Goal: Task Accomplishment & Management: Manage account settings

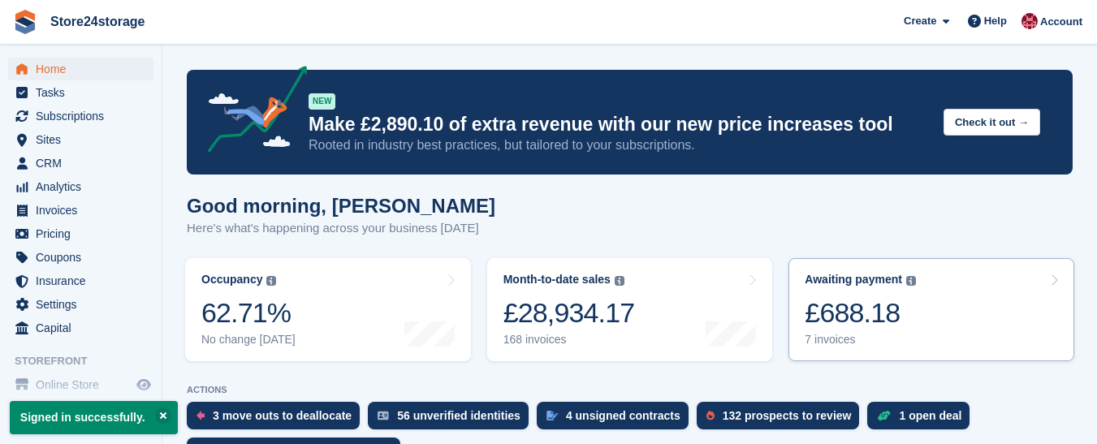
click at [856, 318] on div "£688.18" at bounding box center [860, 312] width 111 height 33
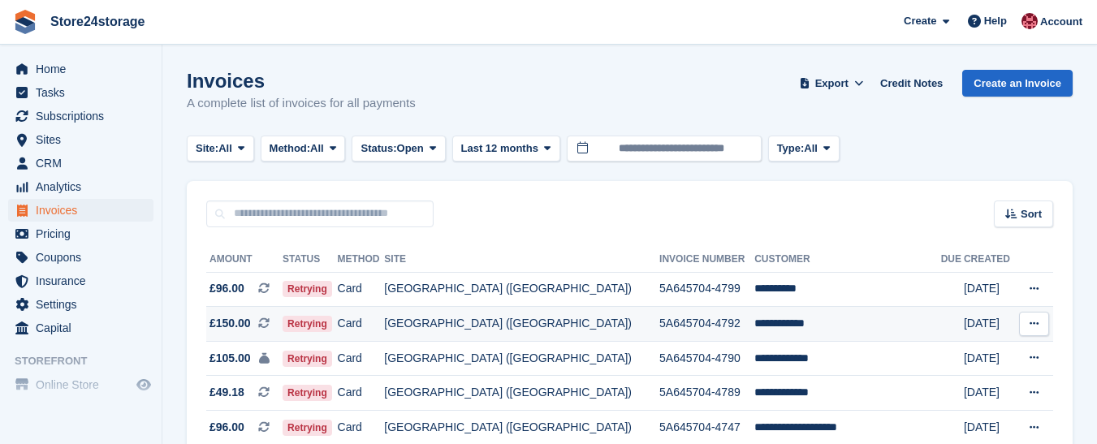
scroll to position [151, 0]
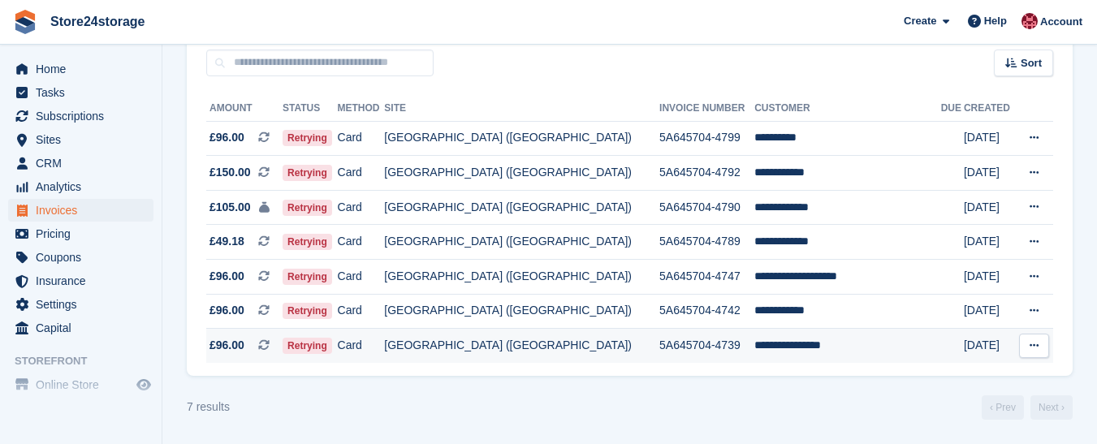
click at [1036, 344] on icon at bounding box center [1034, 345] width 9 height 11
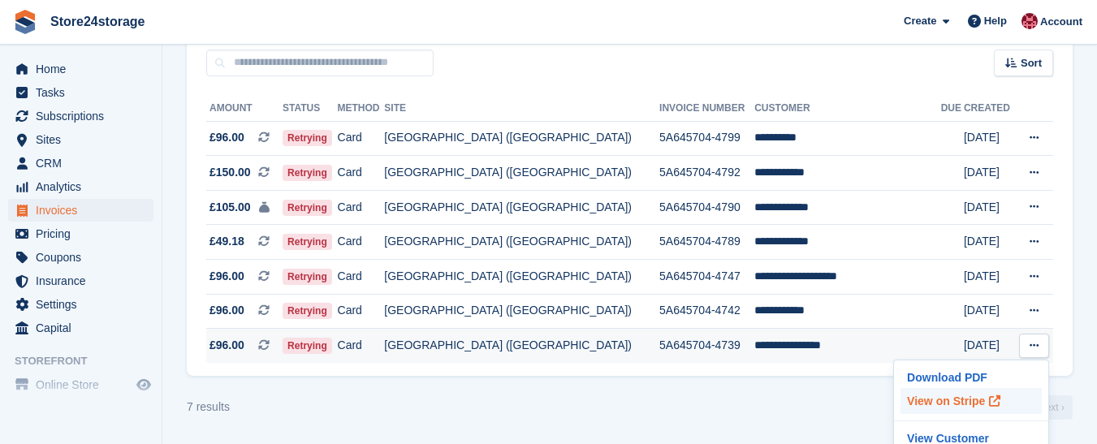
click at [961, 403] on p "View on Stripe" at bounding box center [971, 401] width 141 height 26
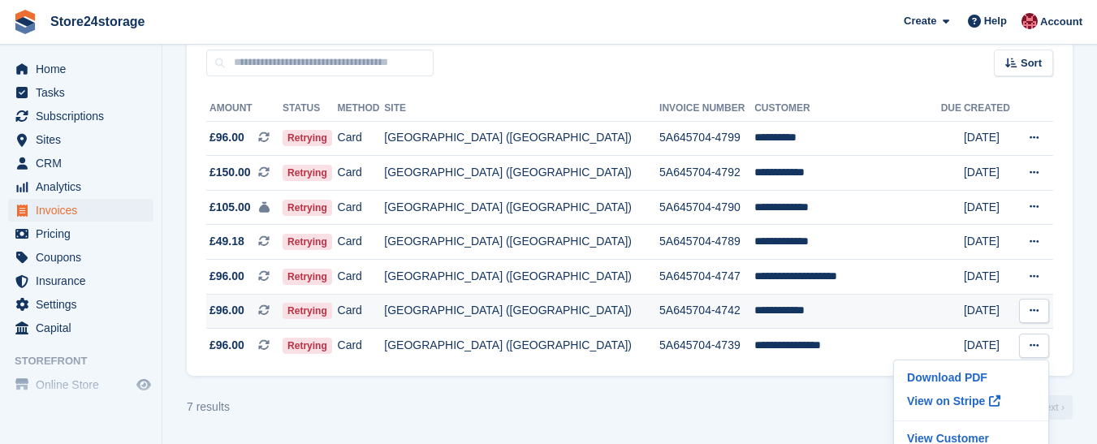
click at [1035, 311] on icon at bounding box center [1034, 310] width 9 height 11
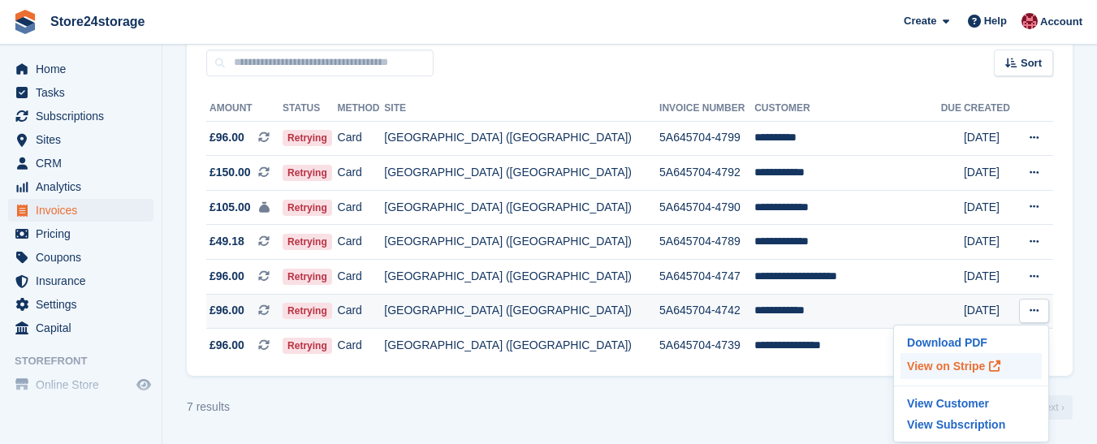
click at [961, 365] on p "View on Stripe" at bounding box center [971, 366] width 141 height 26
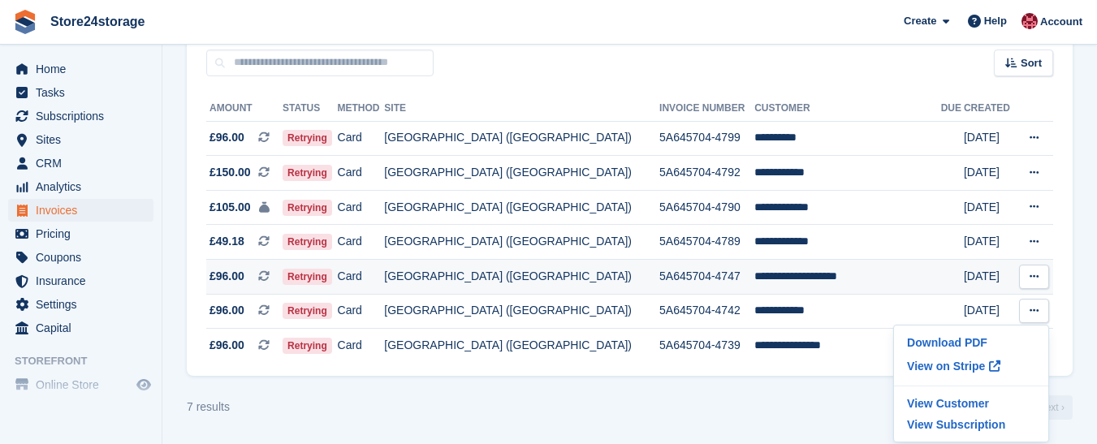
click at [1033, 274] on icon at bounding box center [1034, 276] width 9 height 11
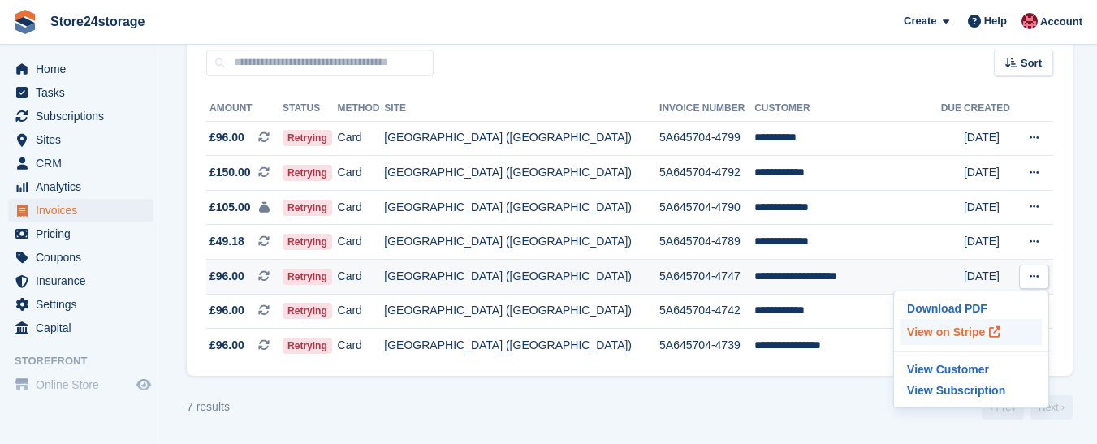
click at [967, 331] on p "View on Stripe" at bounding box center [971, 332] width 141 height 26
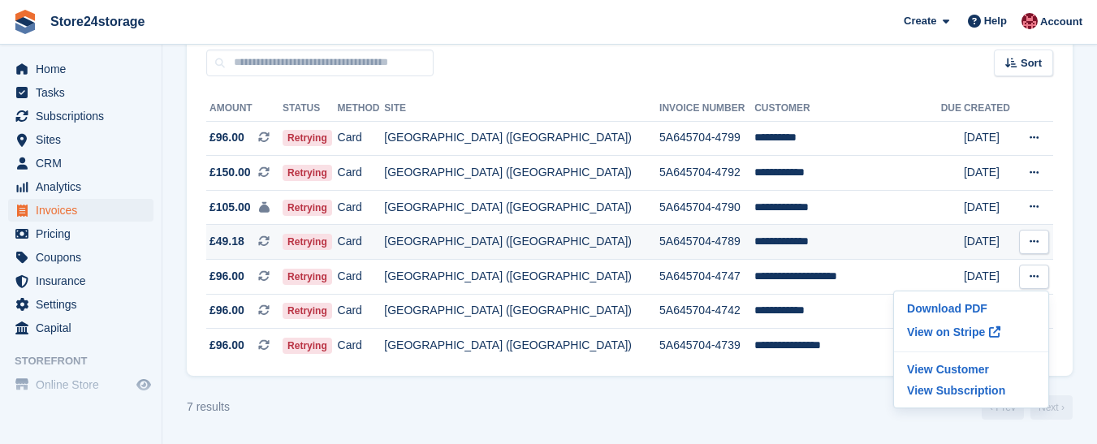
click at [1032, 237] on icon at bounding box center [1034, 241] width 9 height 11
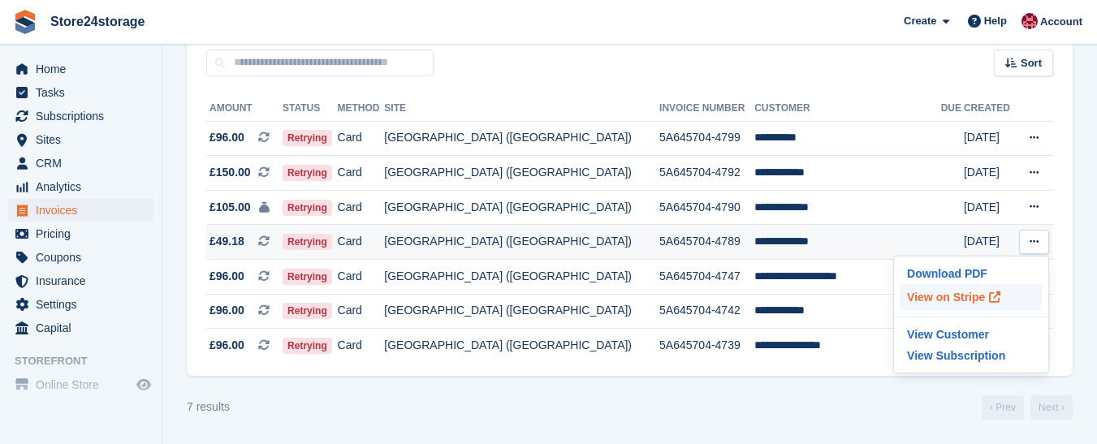
click at [945, 299] on p "View on Stripe" at bounding box center [971, 297] width 141 height 26
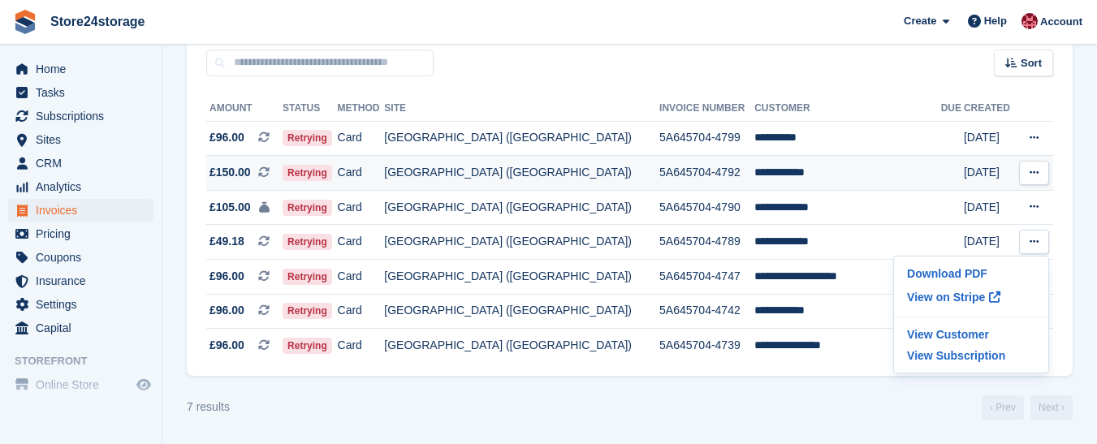
click at [1036, 172] on icon at bounding box center [1034, 172] width 9 height 11
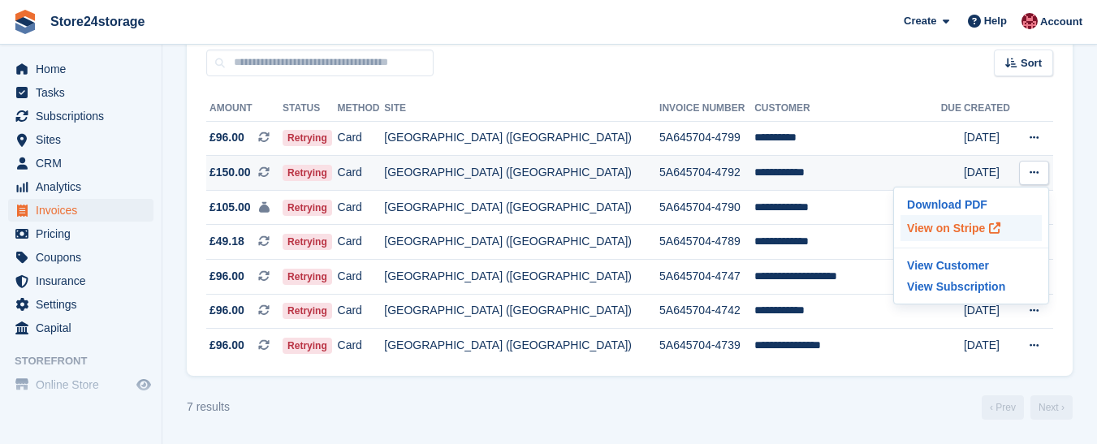
click at [957, 230] on p "View on Stripe" at bounding box center [971, 228] width 141 height 26
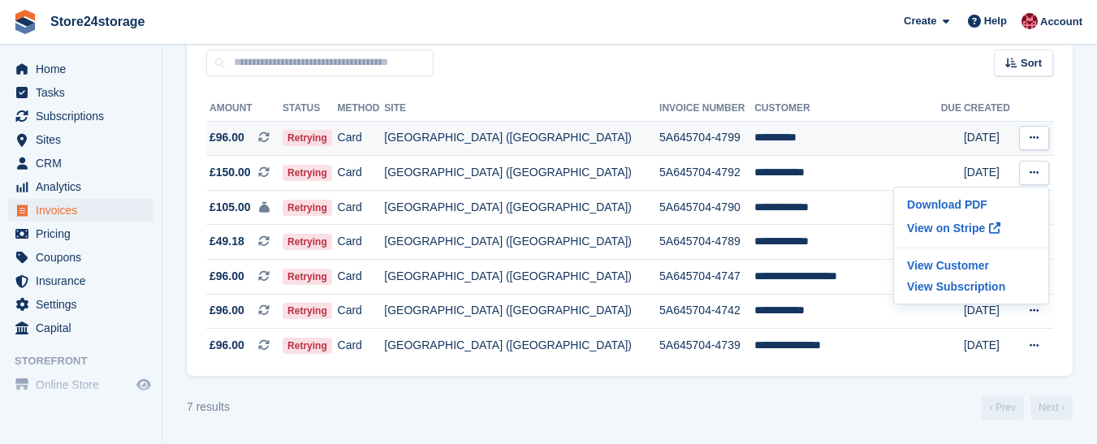
click at [1032, 134] on icon at bounding box center [1034, 137] width 9 height 11
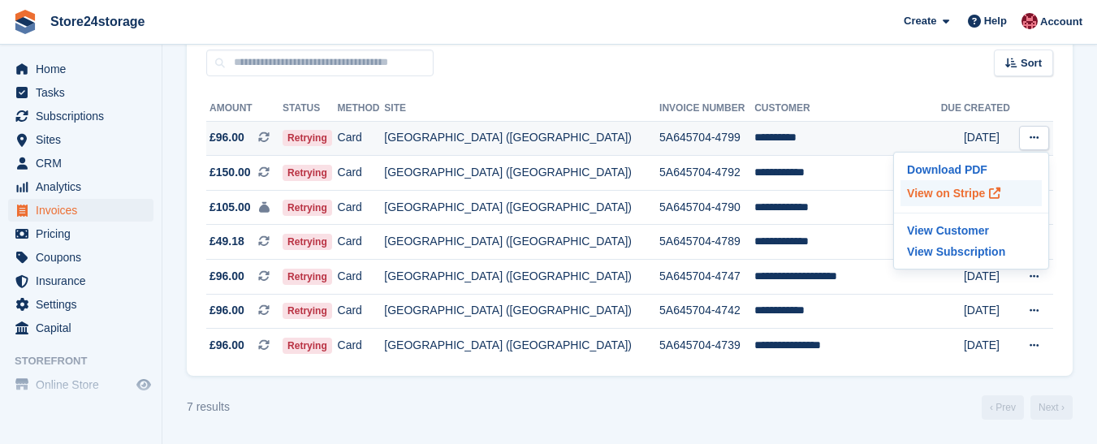
click at [945, 192] on p "View on Stripe" at bounding box center [971, 193] width 141 height 26
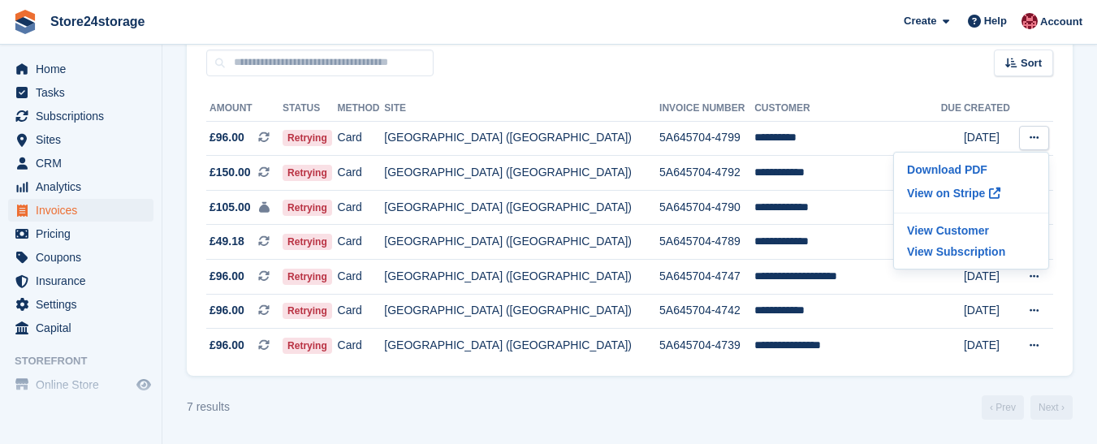
click at [786, 392] on turbo-frame "Invoices A complete list of invoices for all payments Export Export Invoices Ex…" at bounding box center [630, 169] width 886 height 501
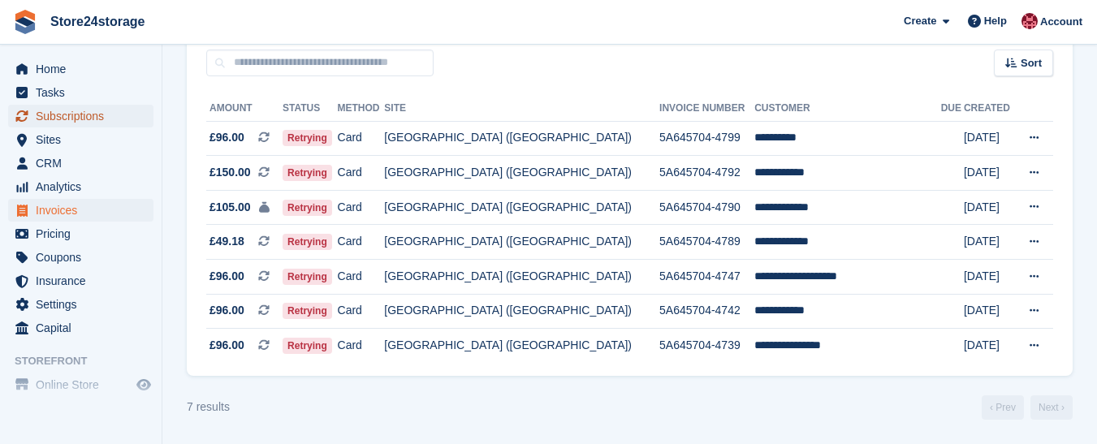
click at [70, 118] on span "Subscriptions" at bounding box center [84, 116] width 97 height 23
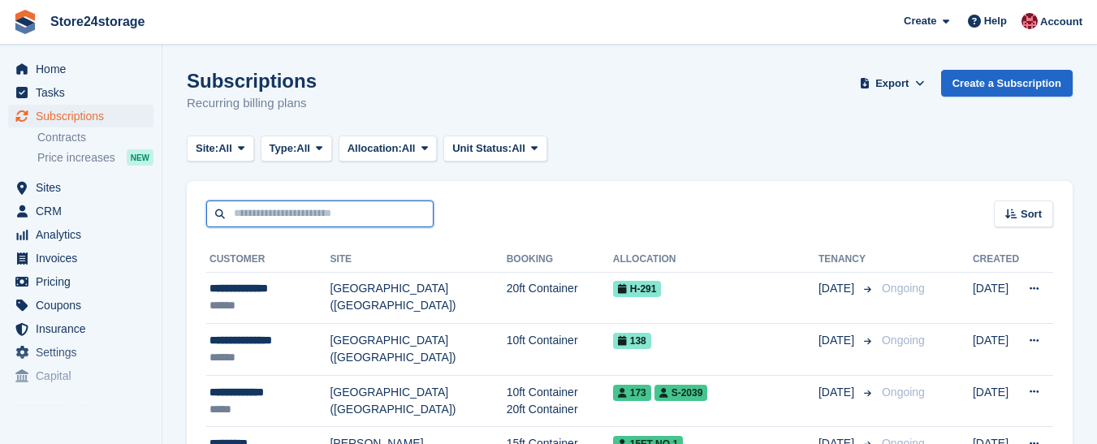
click at [349, 212] on input "text" at bounding box center [319, 214] width 227 height 27
type input "***"
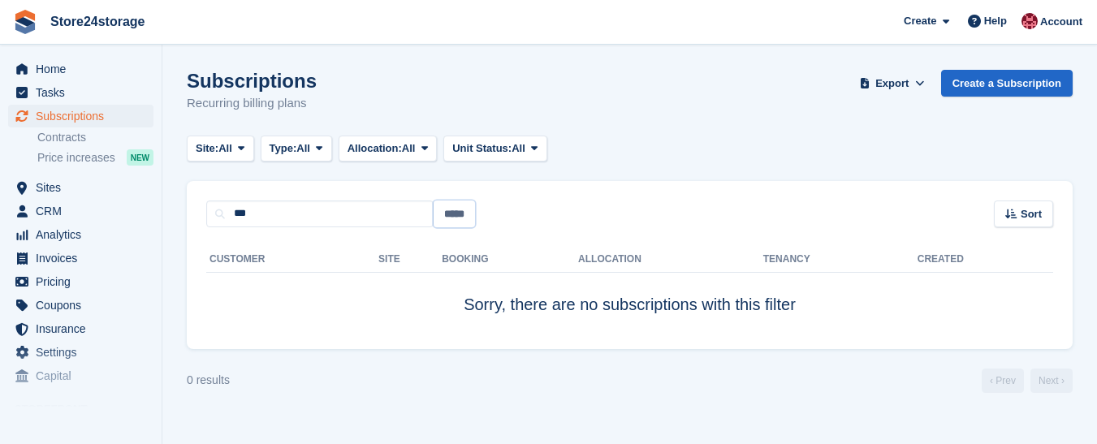
click at [454, 211] on input "*****" at bounding box center [454, 214] width 41 height 27
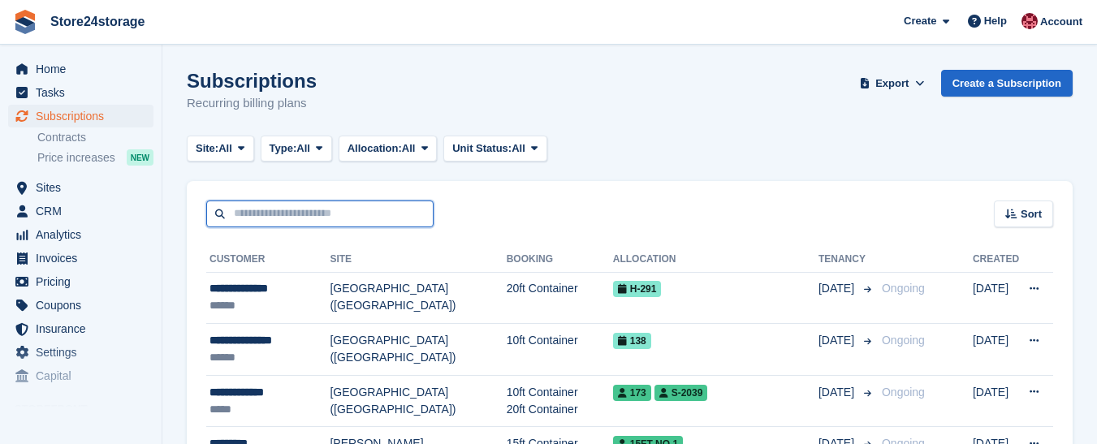
click at [344, 218] on input "text" at bounding box center [319, 214] width 227 height 27
type input "****"
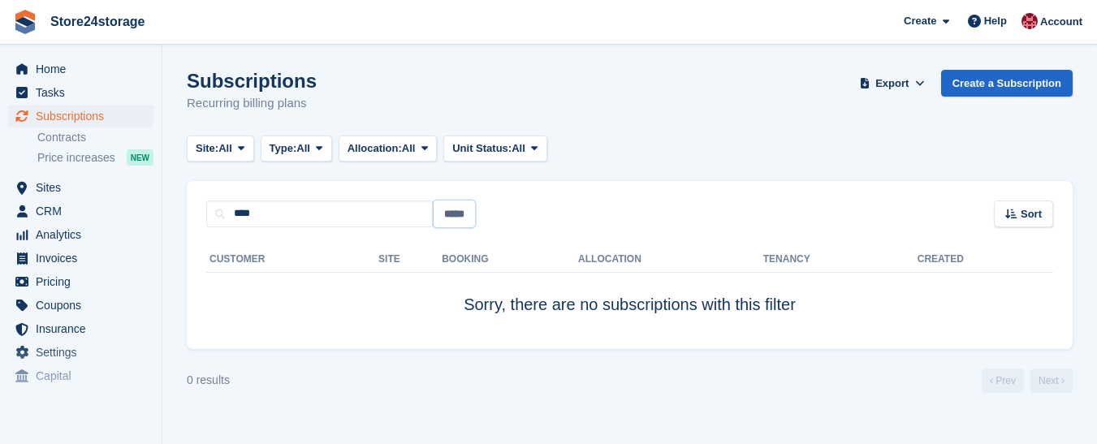
click at [458, 212] on input "*****" at bounding box center [454, 214] width 41 height 27
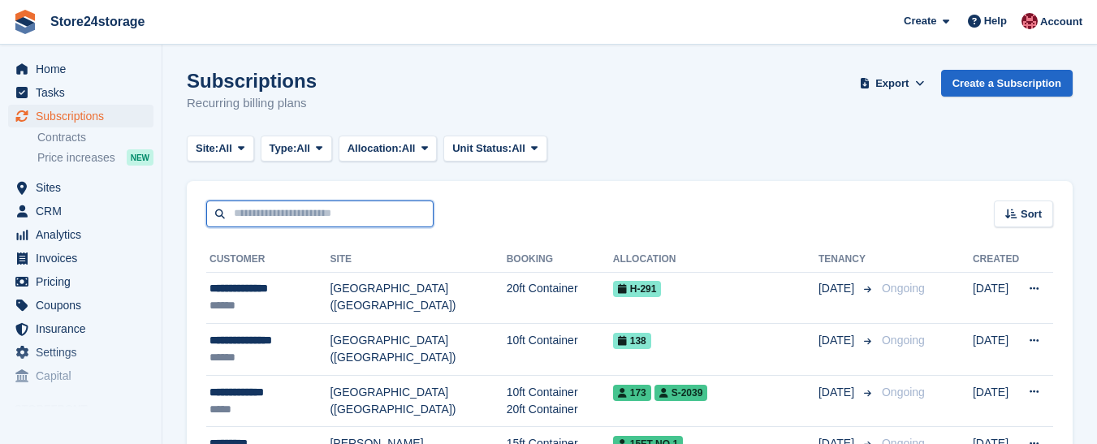
click at [330, 215] on input "text" at bounding box center [319, 214] width 227 height 27
type input "****"
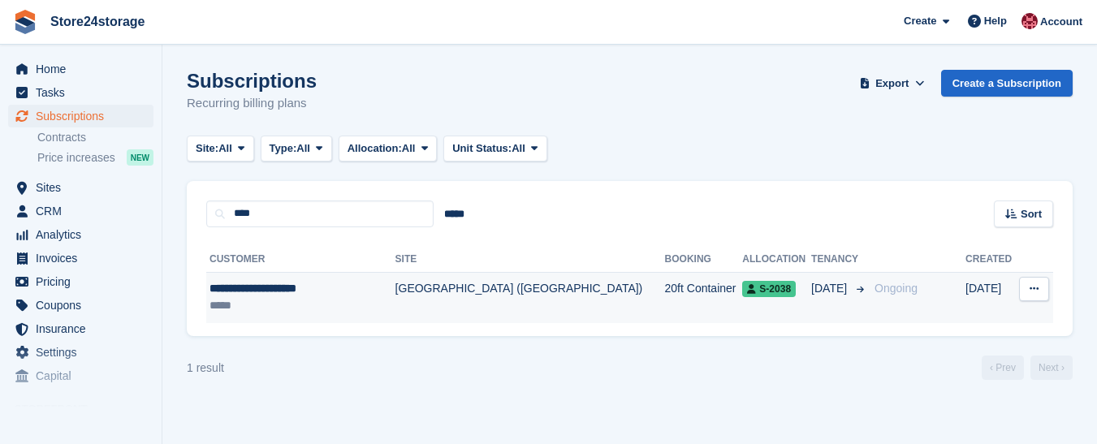
click at [283, 292] on div "**********" at bounding box center [295, 288] width 171 height 17
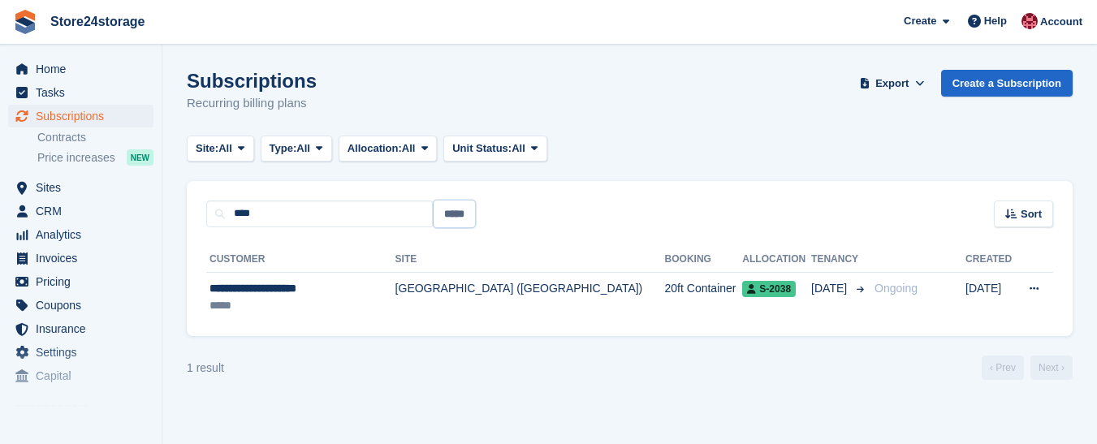
click at [455, 218] on input "*****" at bounding box center [454, 214] width 41 height 27
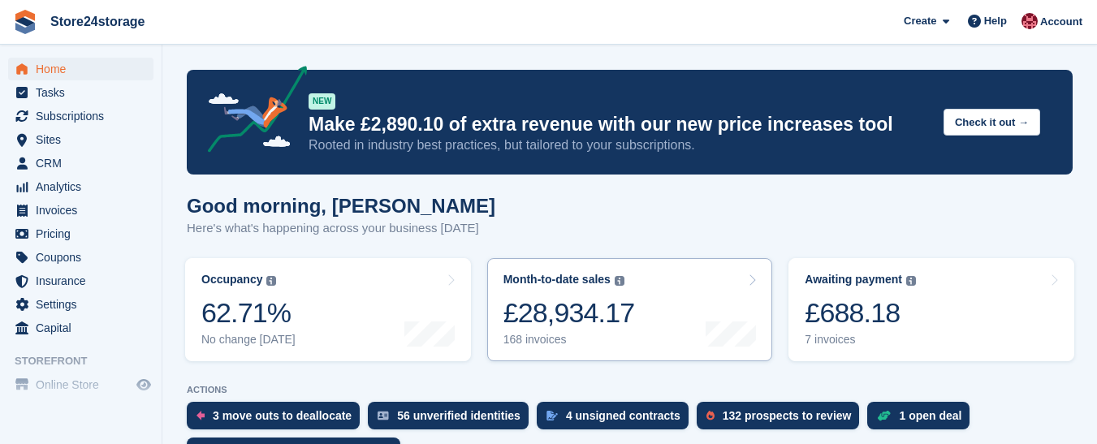
scroll to position [487, 0]
click at [912, 309] on div "£688.18" at bounding box center [860, 312] width 111 height 33
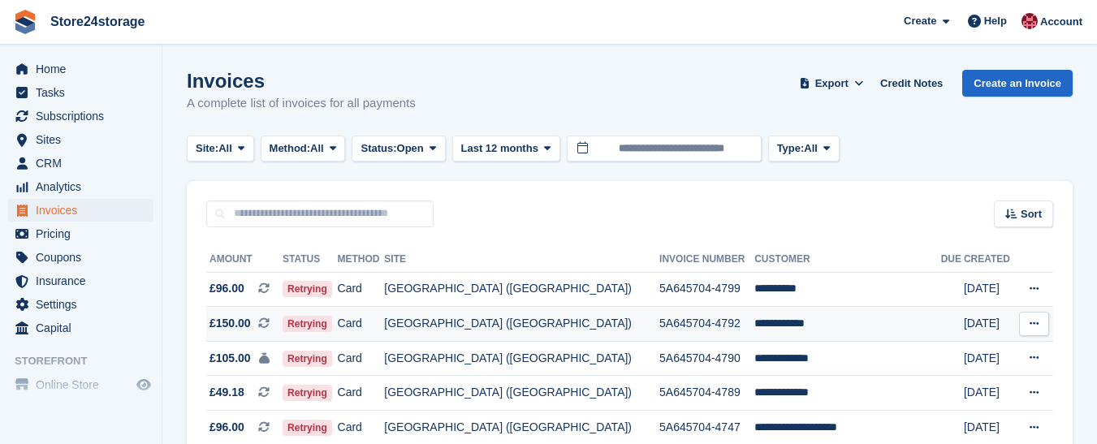
scroll to position [151, 0]
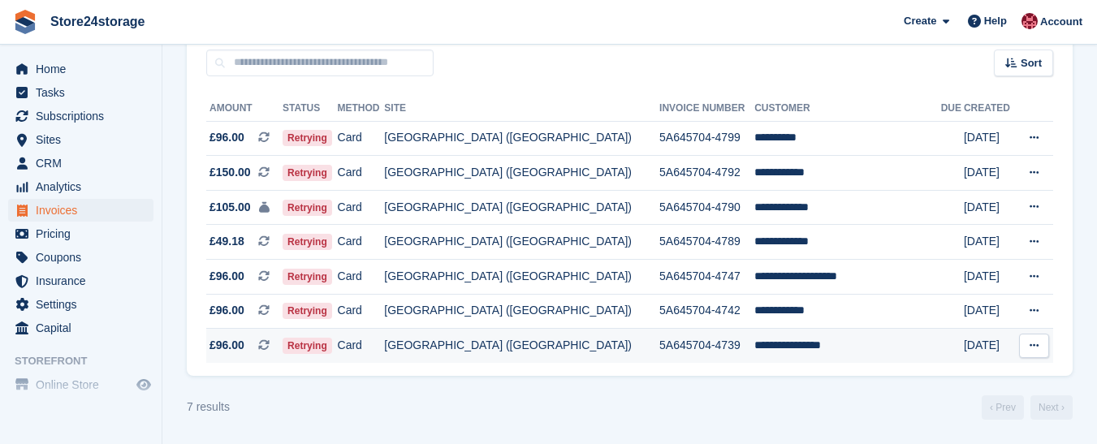
click at [787, 348] on td "**********" at bounding box center [848, 346] width 187 height 34
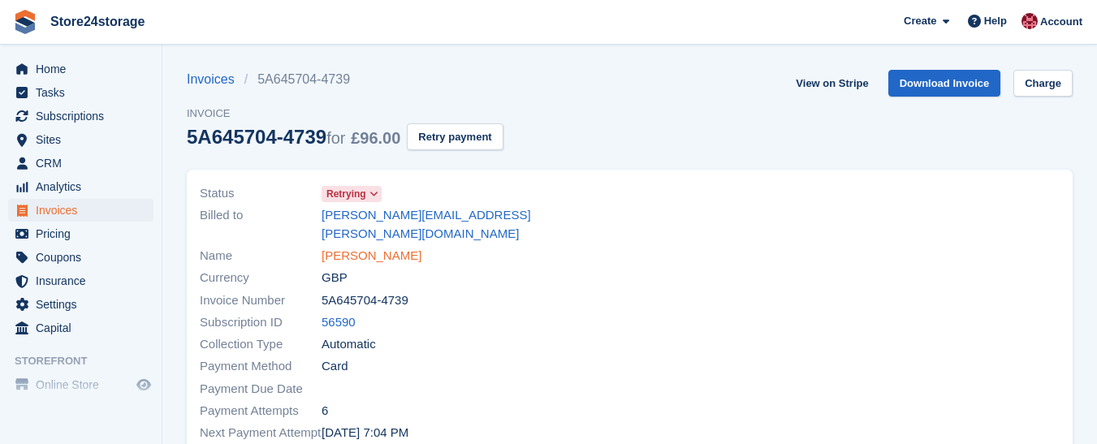
click at [374, 247] on link "Douglas Reynolds" at bounding box center [372, 256] width 100 height 19
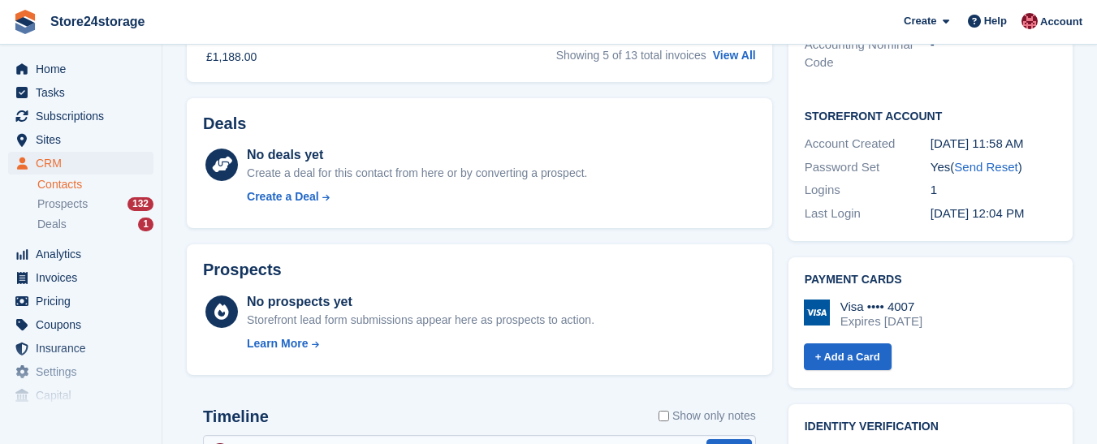
scroll to position [569, 0]
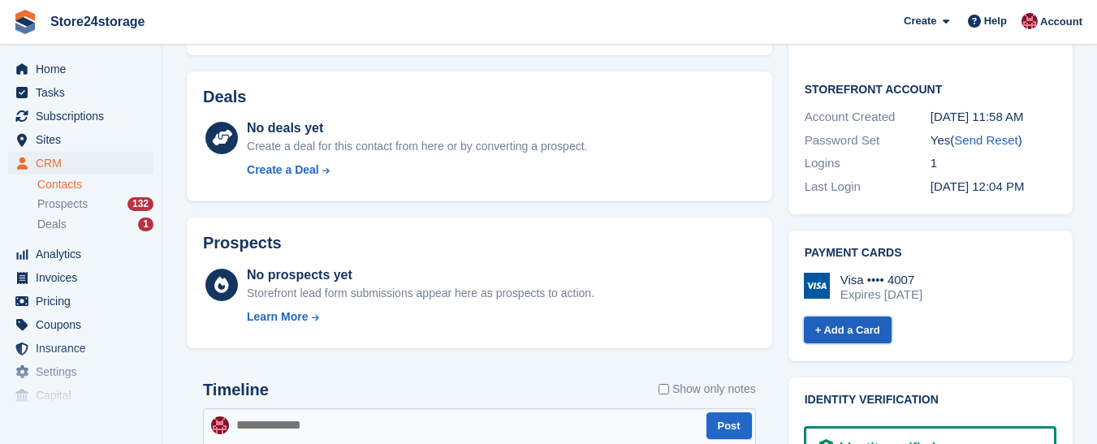
click at [860, 317] on link "+ Add a Card" at bounding box center [848, 330] width 88 height 27
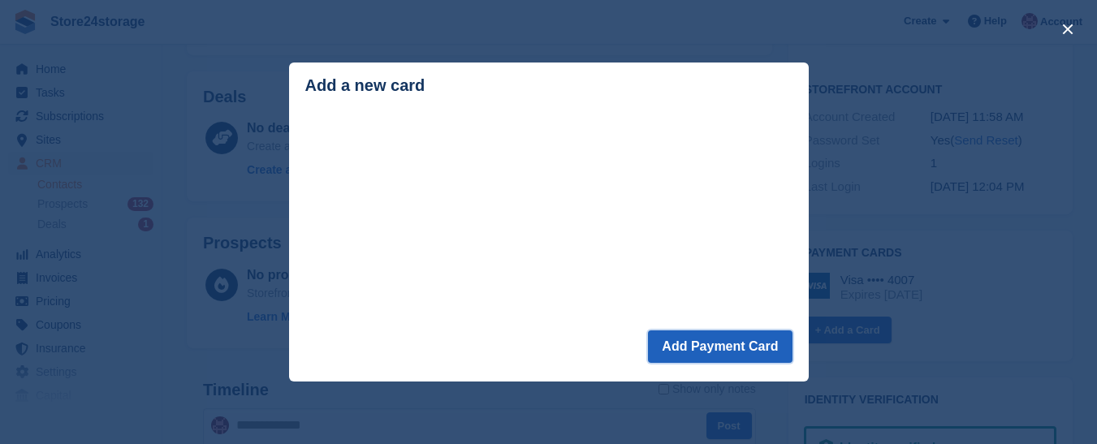
click at [734, 351] on button "Add Payment Card" at bounding box center [720, 347] width 144 height 32
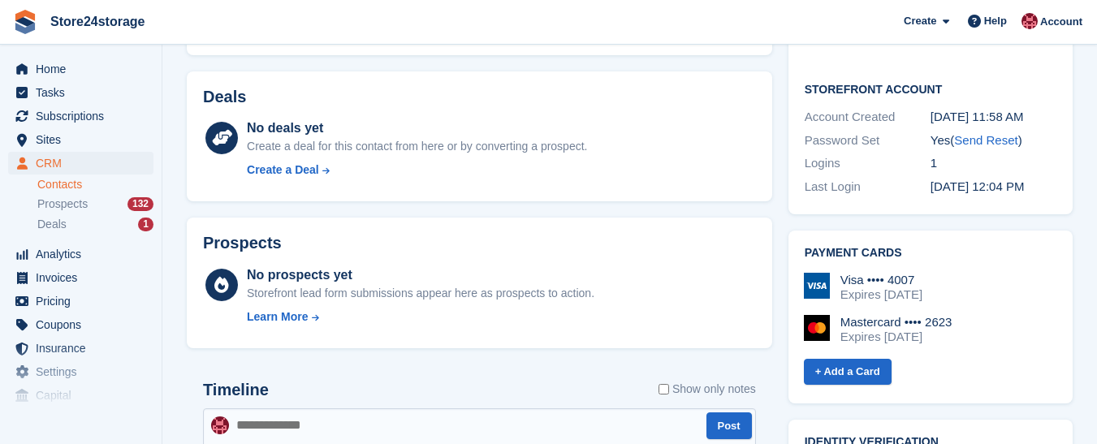
scroll to position [569, 0]
click at [941, 274] on div "Visa •••• 4007 Expires [DATE]" at bounding box center [930, 287] width 253 height 29
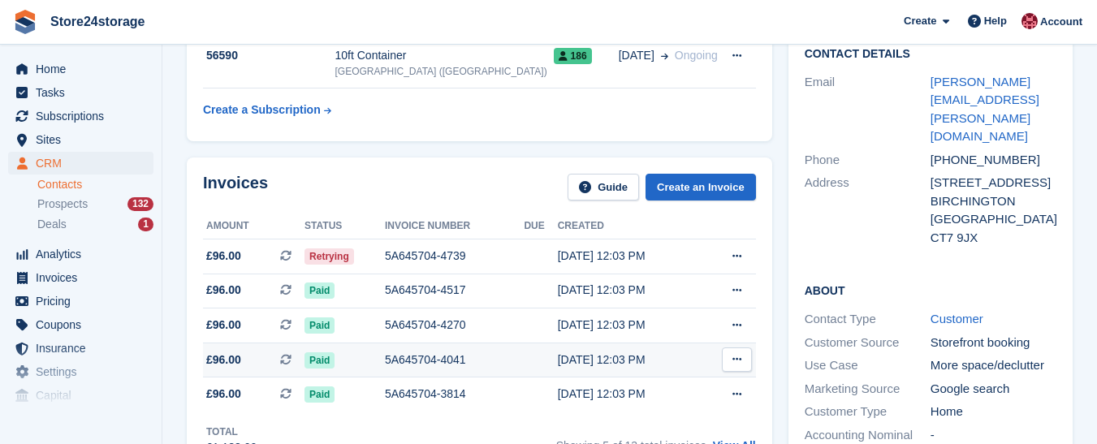
scroll to position [244, 0]
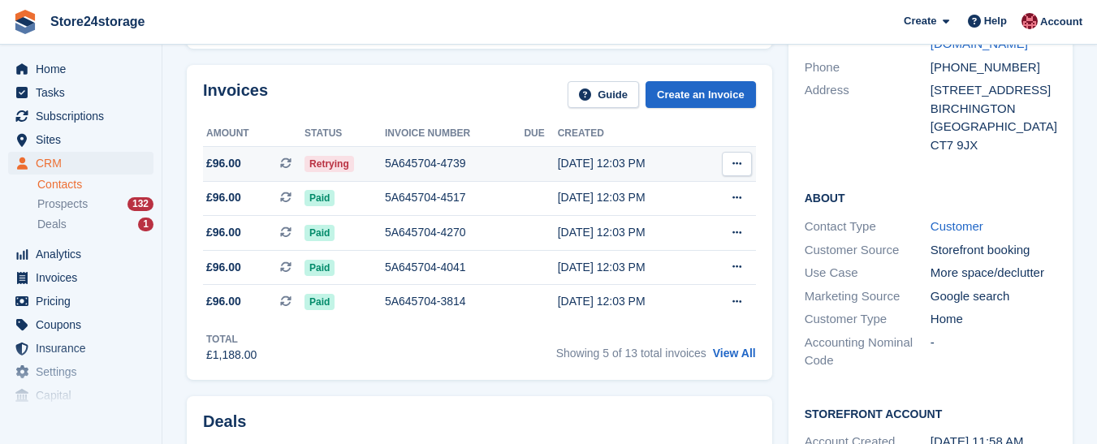
click at [736, 166] on icon at bounding box center [737, 163] width 9 height 11
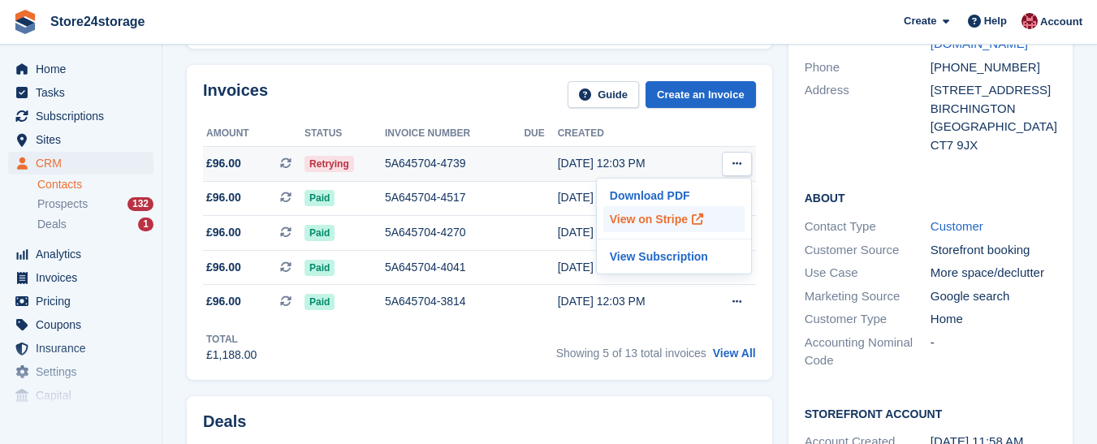
click at [678, 214] on p "View on Stripe" at bounding box center [673, 219] width 141 height 26
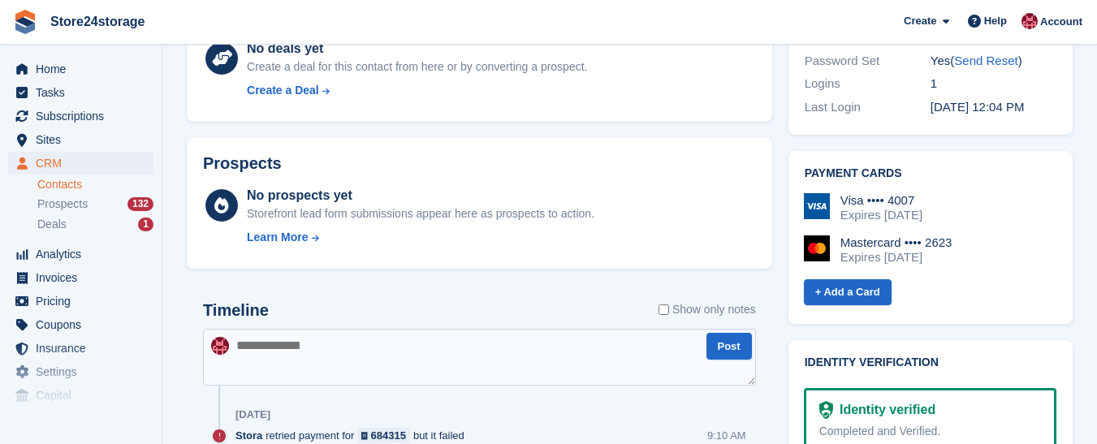
scroll to position [650, 0]
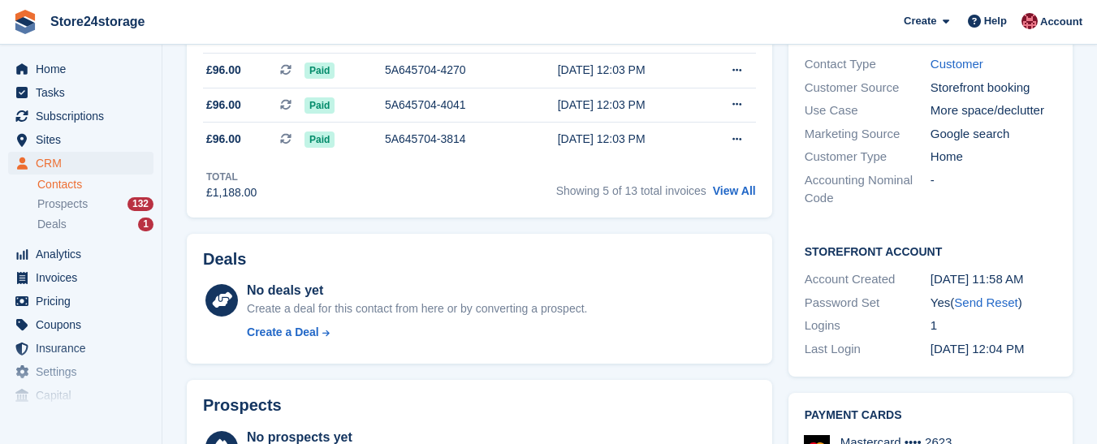
scroll to position [325, 0]
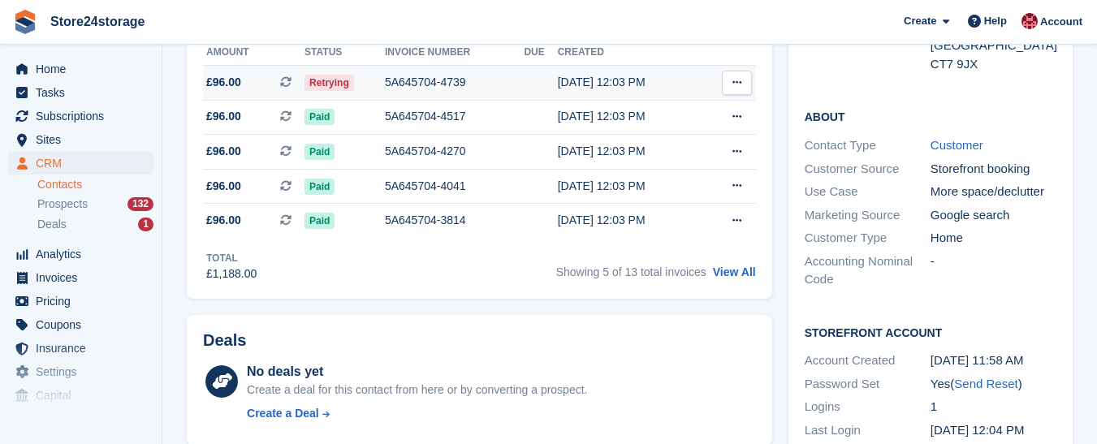
click at [737, 84] on icon at bounding box center [737, 82] width 9 height 11
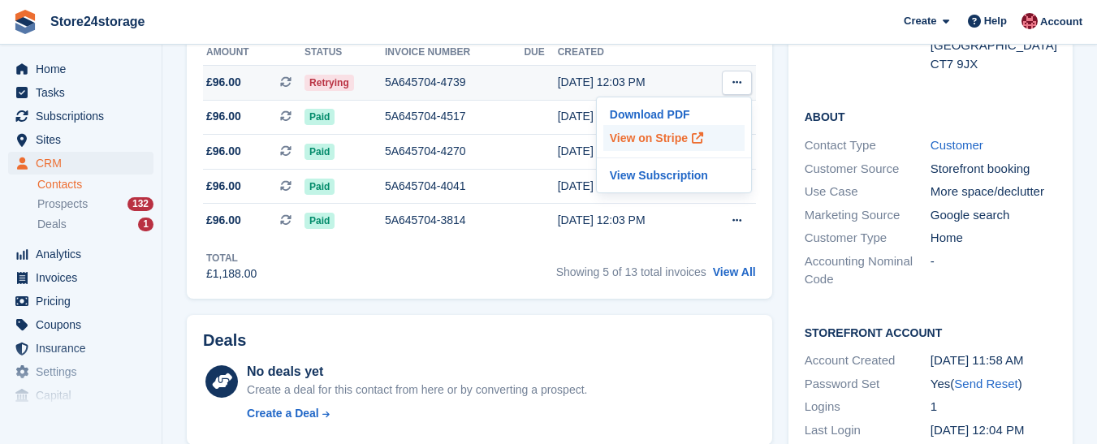
click at [650, 137] on p "View on Stripe" at bounding box center [673, 138] width 141 height 26
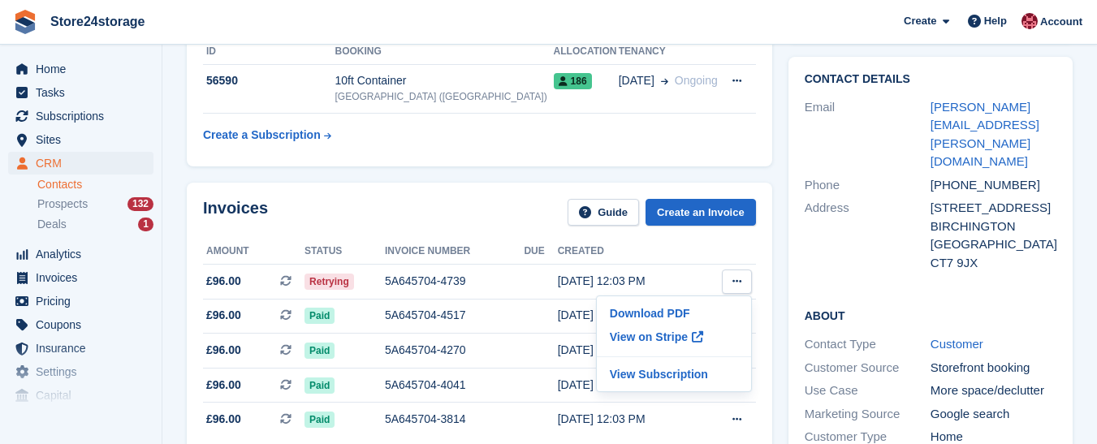
scroll to position [81, 0]
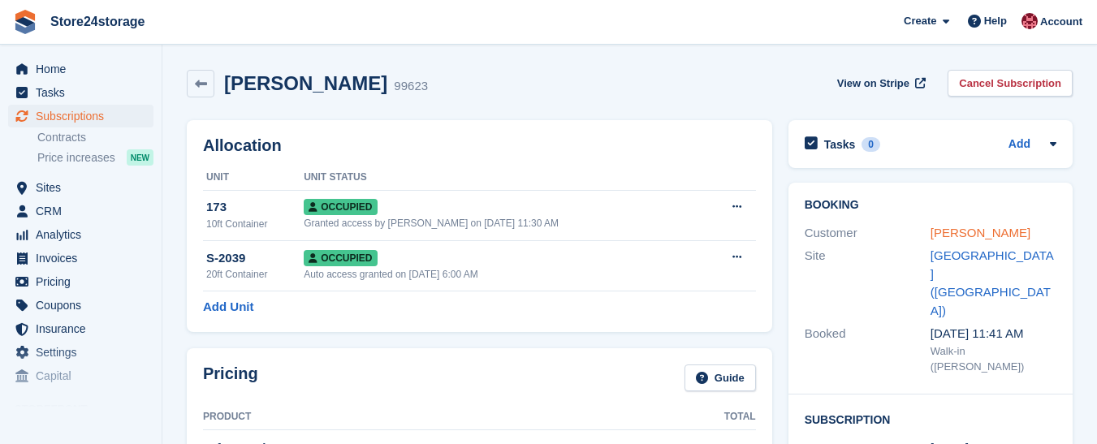
click at [969, 232] on link "[PERSON_NAME]" at bounding box center [981, 233] width 100 height 14
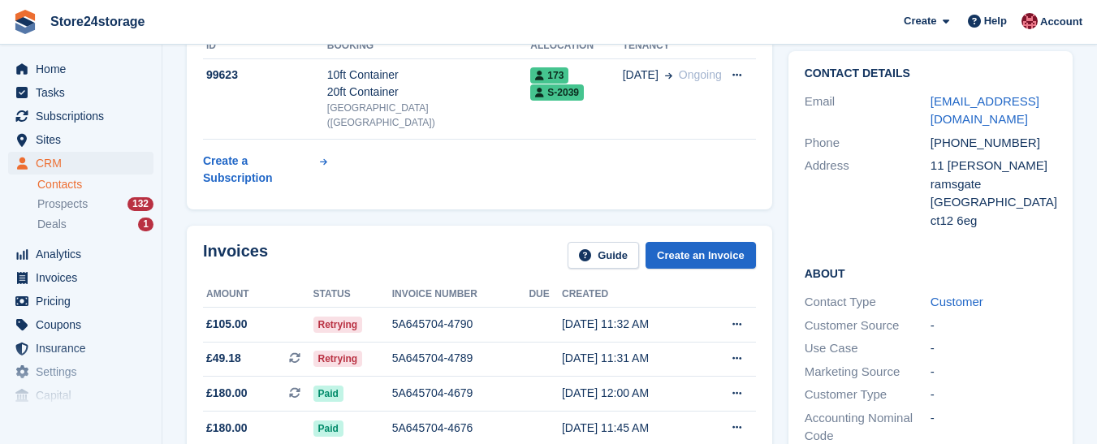
scroll to position [162, 0]
